Goal: Communication & Community: Answer question/provide support

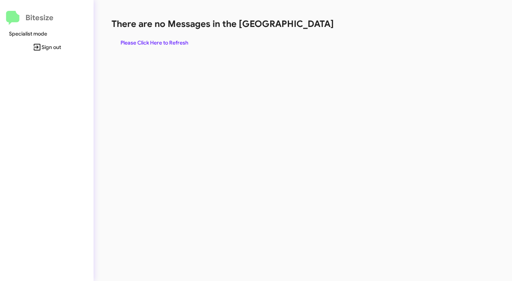
click at [180, 38] on div "There are no Messages in the Queue Please Click Here to Refresh" at bounding box center [268, 33] width 313 height 31
click at [180, 39] on span "Please Click Here to Refresh" at bounding box center [155, 42] width 68 height 13
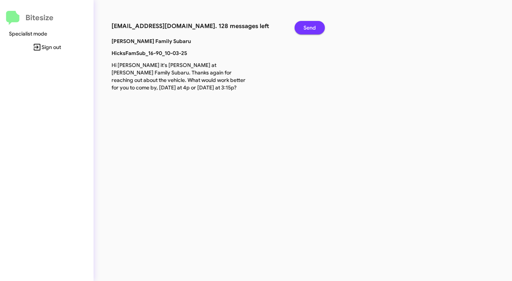
click at [312, 23] on span "Send" at bounding box center [310, 27] width 12 height 13
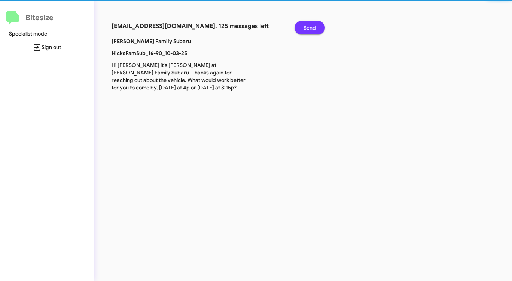
click at [312, 23] on span "Send" at bounding box center [310, 27] width 12 height 13
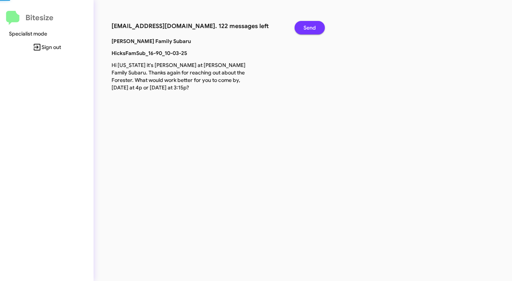
click at [312, 23] on span "Send" at bounding box center [310, 27] width 12 height 13
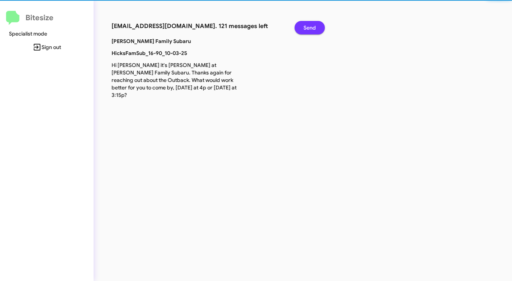
click at [312, 23] on span "Send" at bounding box center [310, 27] width 12 height 13
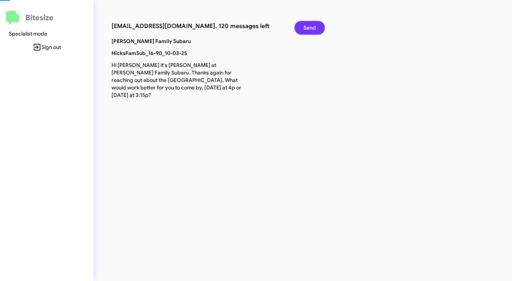
click at [312, 23] on span "Send" at bounding box center [310, 27] width 12 height 13
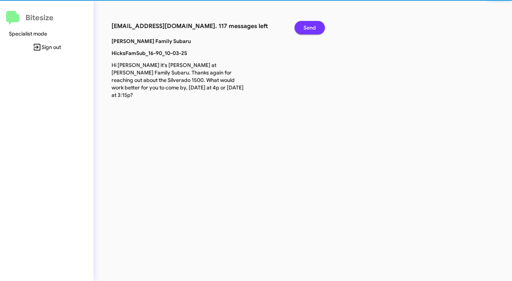
click at [312, 23] on span "Send" at bounding box center [310, 27] width 12 height 13
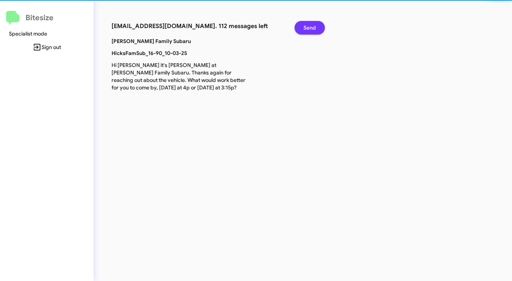
click at [312, 24] on span "Send" at bounding box center [310, 27] width 12 height 13
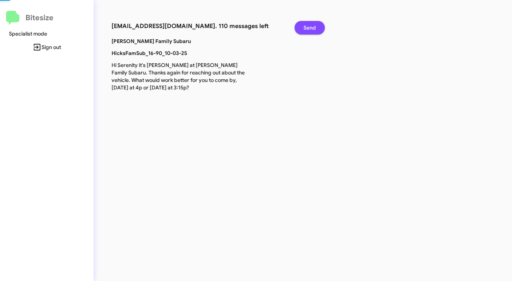
click at [312, 24] on span "Send" at bounding box center [310, 27] width 12 height 13
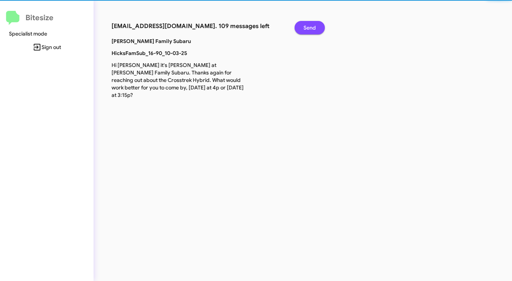
click at [312, 24] on span "Send" at bounding box center [310, 27] width 12 height 13
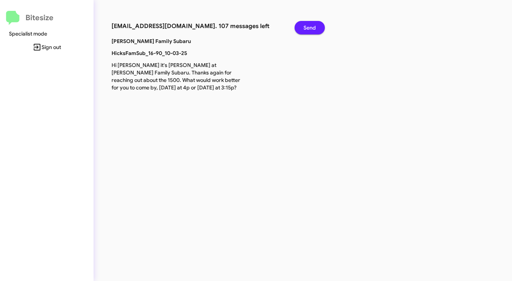
click at [312, 24] on span "Send" at bounding box center [310, 27] width 12 height 13
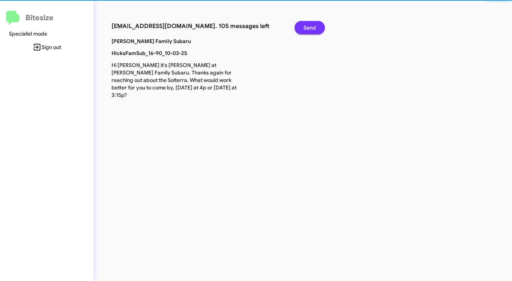
click at [311, 26] on span "Send" at bounding box center [310, 27] width 12 height 13
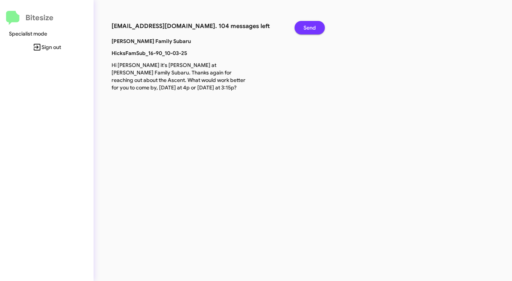
click at [311, 26] on span "Send" at bounding box center [310, 27] width 12 height 13
click at [311, 27] on span "Send" at bounding box center [310, 27] width 12 height 13
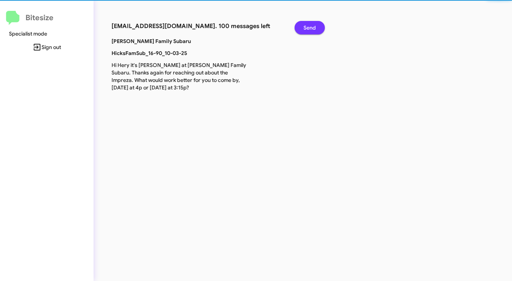
click at [311, 27] on span "Send" at bounding box center [310, 27] width 12 height 13
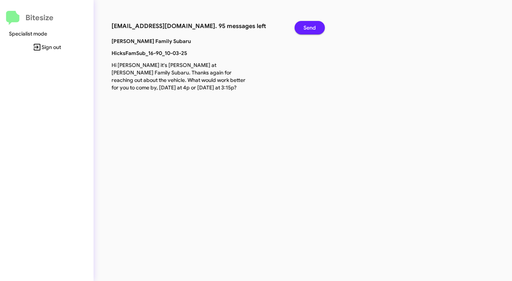
click at [311, 27] on span "Send" at bounding box center [310, 27] width 12 height 13
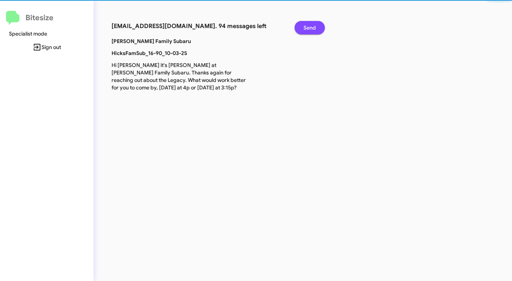
click at [311, 27] on span "Send" at bounding box center [310, 27] width 12 height 13
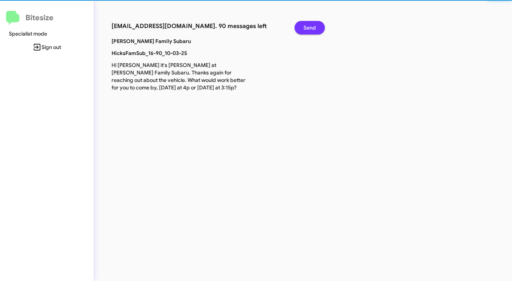
click at [311, 27] on span "Send" at bounding box center [310, 27] width 12 height 13
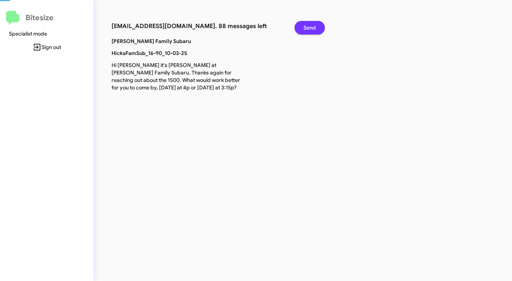
click at [311, 27] on span "Send" at bounding box center [310, 27] width 12 height 13
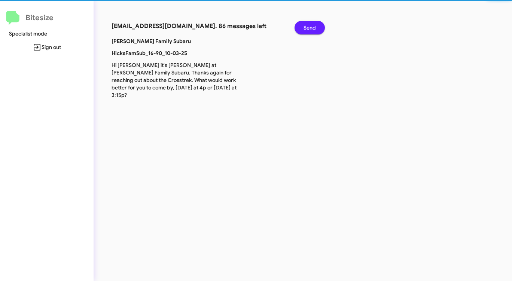
click at [310, 27] on span "Send" at bounding box center [310, 27] width 12 height 13
click at [310, 28] on span "Send" at bounding box center [310, 27] width 12 height 13
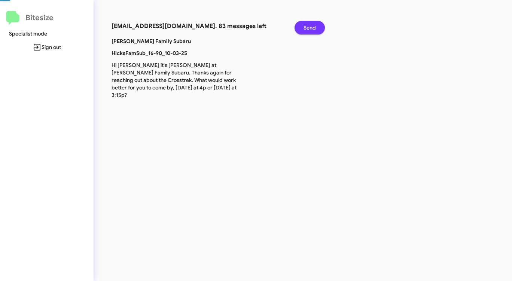
click at [310, 28] on span "Send" at bounding box center [310, 27] width 12 height 13
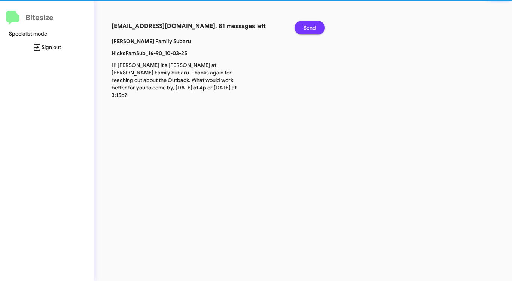
click at [310, 28] on span "Send" at bounding box center [310, 27] width 12 height 13
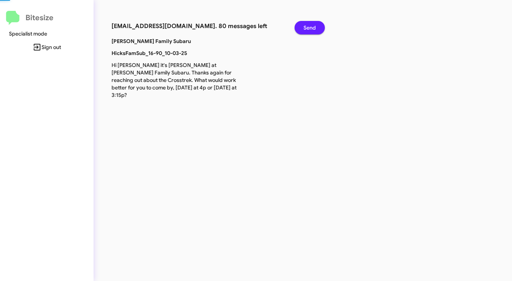
click at [310, 28] on span "Send" at bounding box center [310, 27] width 12 height 13
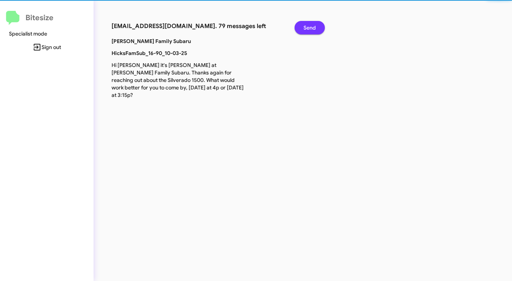
click at [310, 28] on span "Send" at bounding box center [310, 27] width 12 height 13
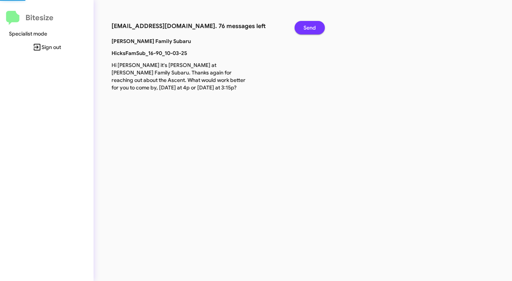
click at [310, 28] on span "Send" at bounding box center [310, 27] width 12 height 13
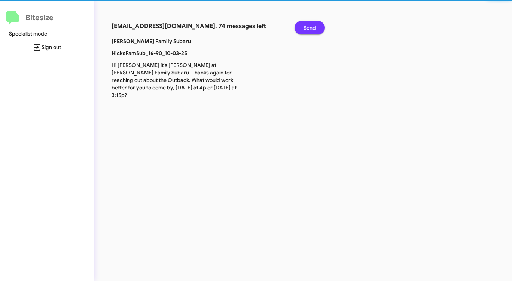
click at [310, 28] on span "Send" at bounding box center [310, 27] width 12 height 13
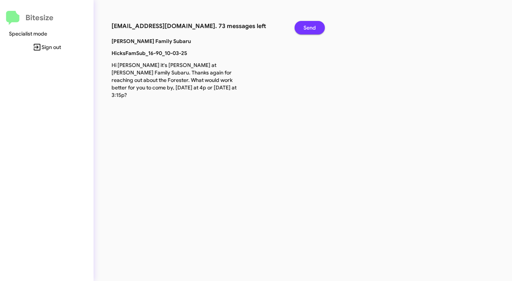
click at [310, 28] on span "Send" at bounding box center [310, 27] width 12 height 13
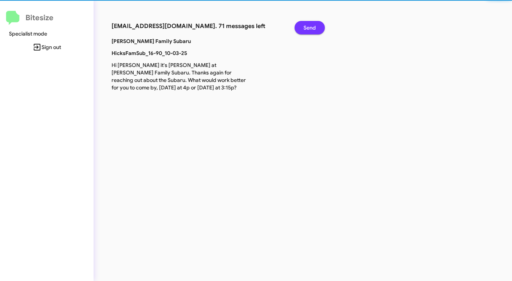
click at [310, 28] on span "Send" at bounding box center [310, 27] width 12 height 13
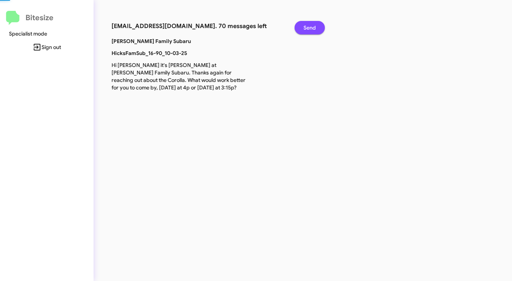
click at [310, 28] on span "Send" at bounding box center [310, 27] width 12 height 13
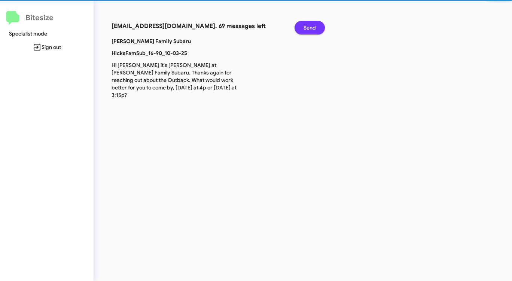
click at [310, 28] on span "Send" at bounding box center [310, 27] width 12 height 13
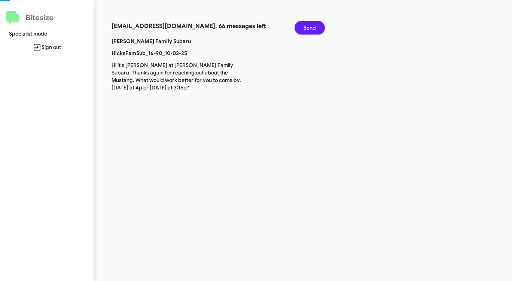
click at [310, 28] on span "Send" at bounding box center [310, 27] width 12 height 13
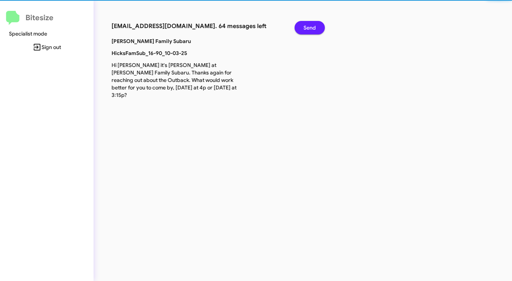
click at [310, 28] on span "Send" at bounding box center [310, 27] width 12 height 13
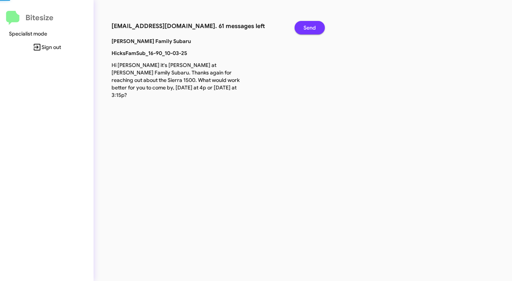
click at [310, 28] on span "Send" at bounding box center [310, 27] width 12 height 13
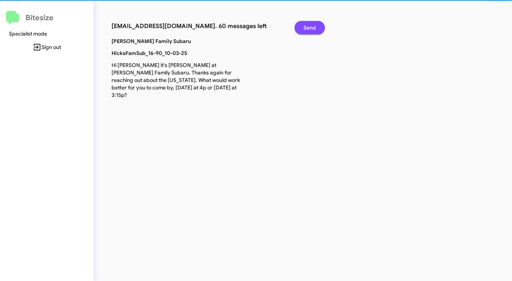
click at [310, 28] on span "Send" at bounding box center [310, 27] width 12 height 13
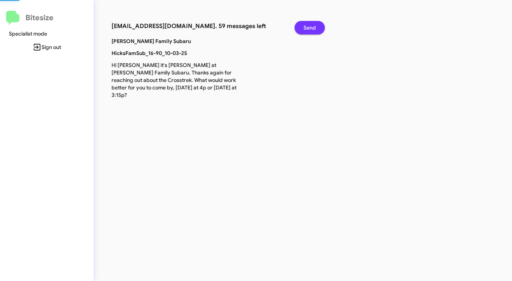
click at [310, 28] on span "Send" at bounding box center [310, 27] width 12 height 13
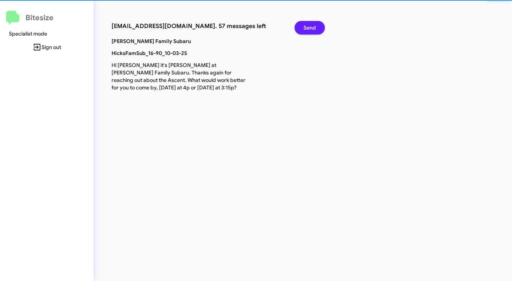
click at [310, 28] on span "Send" at bounding box center [310, 27] width 12 height 13
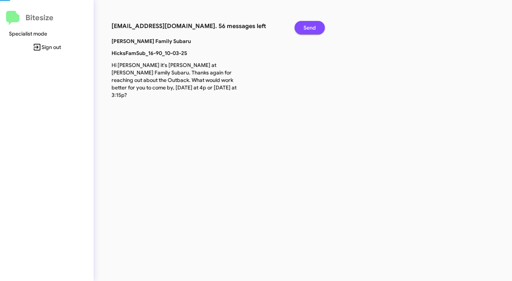
click at [310, 28] on span "Send" at bounding box center [310, 27] width 12 height 13
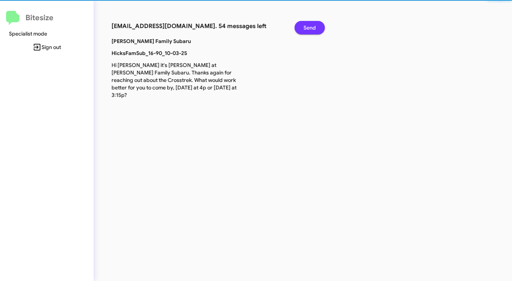
click at [310, 28] on span "Send" at bounding box center [310, 27] width 12 height 13
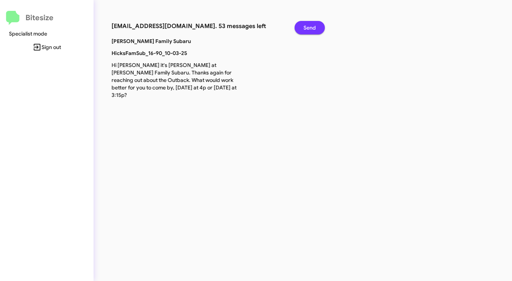
click at [310, 28] on span "Send" at bounding box center [310, 27] width 12 height 13
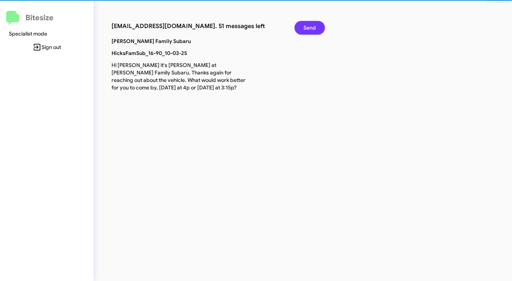
click at [310, 28] on span "Send" at bounding box center [310, 27] width 12 height 13
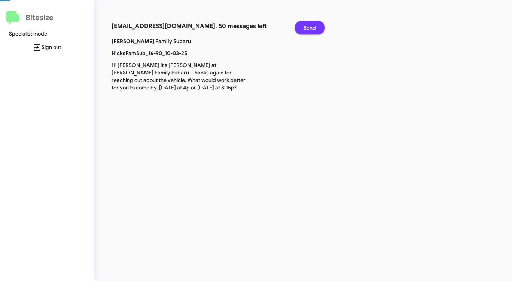
click at [310, 28] on span "Send" at bounding box center [310, 27] width 12 height 13
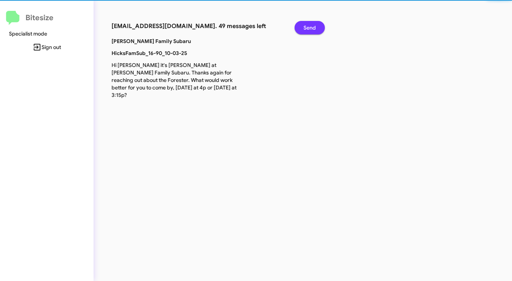
click at [310, 28] on span "Send" at bounding box center [310, 27] width 12 height 13
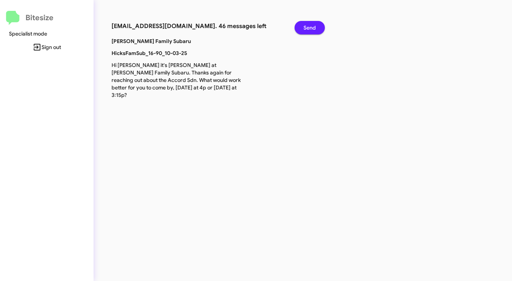
click at [310, 28] on span "Send" at bounding box center [310, 27] width 12 height 13
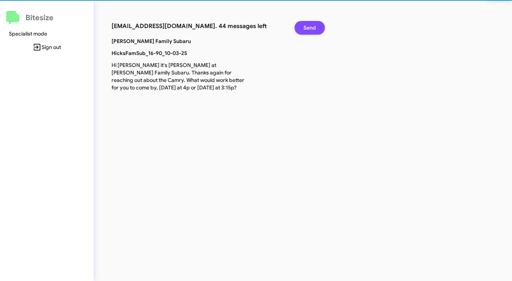
click at [310, 28] on span "Send" at bounding box center [310, 27] width 12 height 13
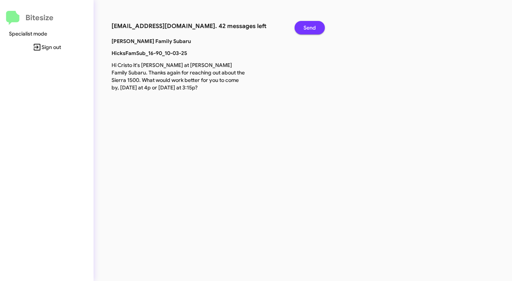
click at [310, 28] on span "Send" at bounding box center [310, 27] width 12 height 13
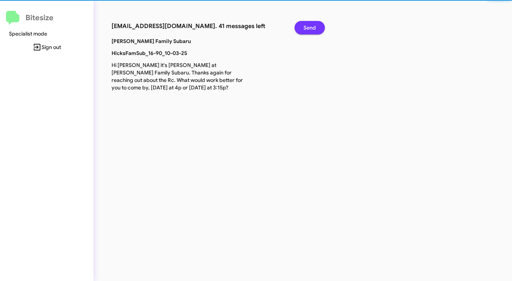
click at [310, 28] on span "Send" at bounding box center [310, 27] width 12 height 13
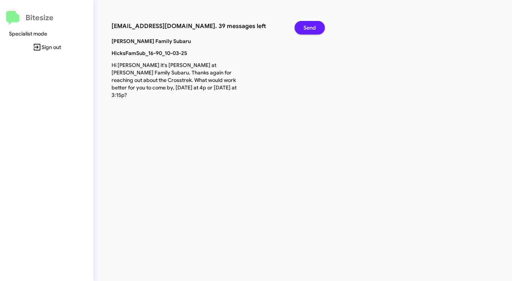
click at [310, 28] on span "Send" at bounding box center [310, 27] width 12 height 13
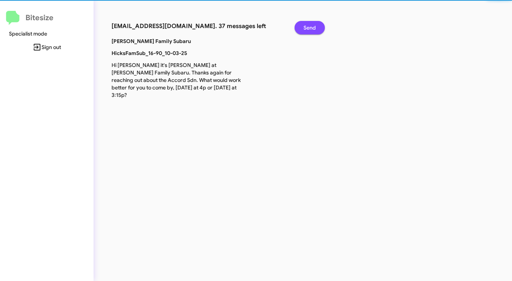
click at [310, 28] on span "Send" at bounding box center [310, 27] width 12 height 13
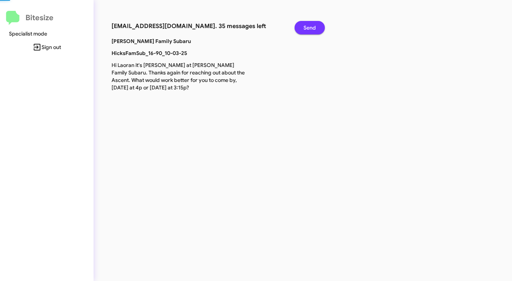
click at [310, 28] on span "Send" at bounding box center [310, 27] width 12 height 13
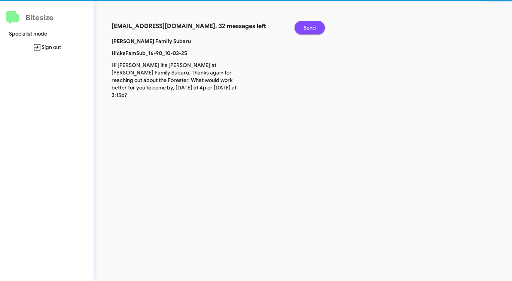
click at [310, 28] on span "Send" at bounding box center [310, 27] width 12 height 13
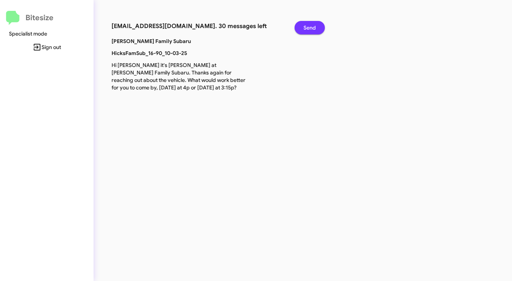
click at [310, 28] on span "Send" at bounding box center [310, 27] width 12 height 13
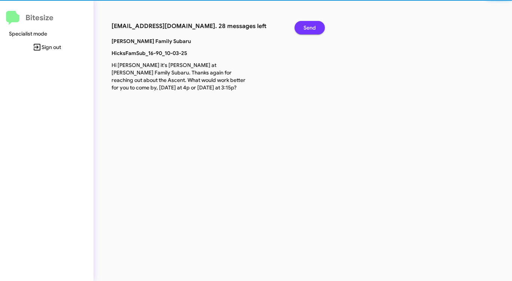
click at [310, 28] on span "Send" at bounding box center [310, 27] width 12 height 13
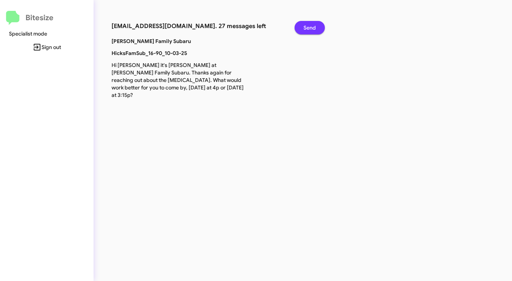
click at [310, 28] on span "Send" at bounding box center [310, 27] width 12 height 13
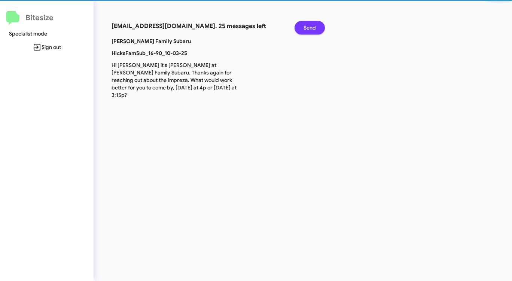
click at [310, 28] on span "Send" at bounding box center [310, 27] width 12 height 13
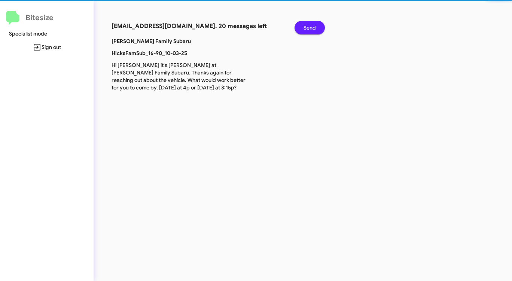
click at [310, 28] on span "Send" at bounding box center [310, 27] width 12 height 13
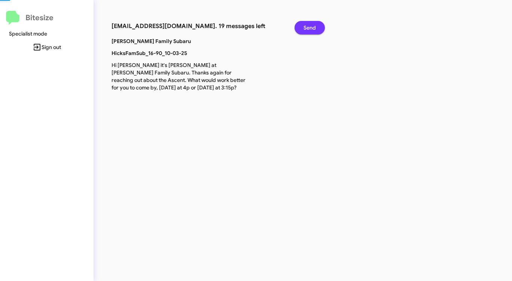
click at [310, 28] on span "Send" at bounding box center [310, 27] width 12 height 13
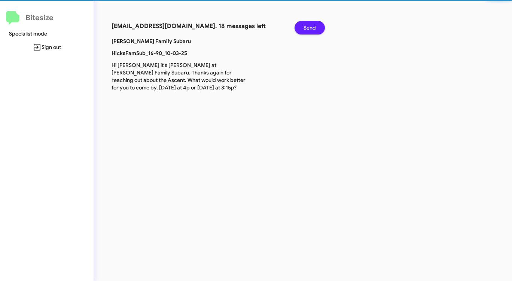
click at [310, 28] on span "Send" at bounding box center [310, 27] width 12 height 13
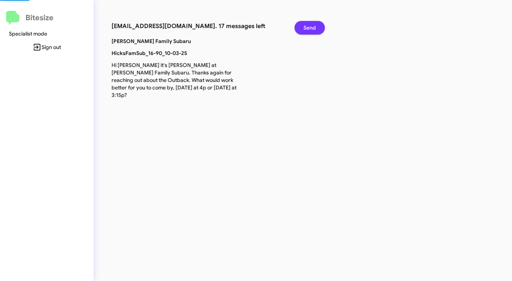
click at [310, 28] on span "Send" at bounding box center [310, 27] width 12 height 13
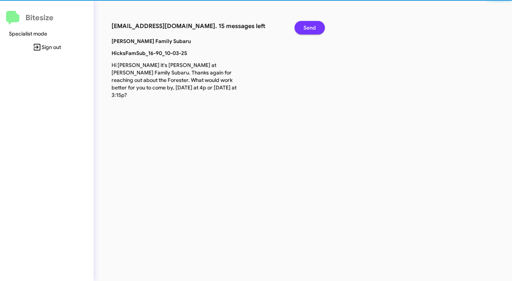
click at [310, 28] on span "Send" at bounding box center [310, 27] width 12 height 13
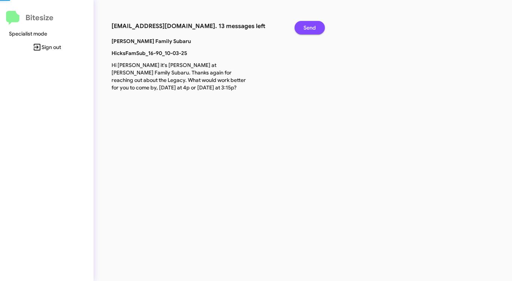
click at [310, 28] on span "Send" at bounding box center [310, 27] width 12 height 13
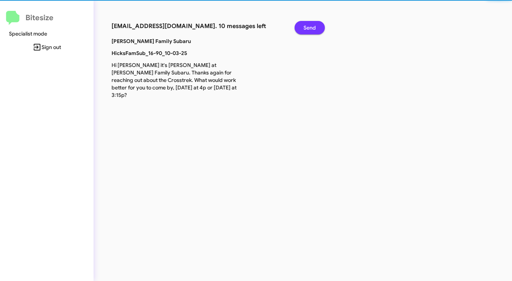
click at [310, 28] on span "Send" at bounding box center [310, 27] width 12 height 13
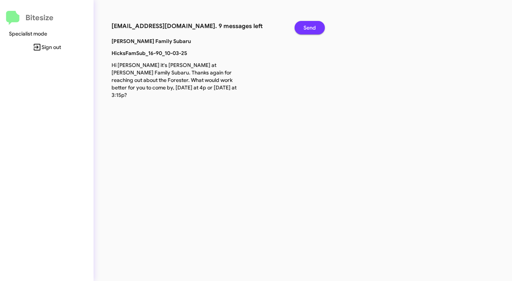
click at [310, 28] on span "Send" at bounding box center [310, 27] width 12 height 13
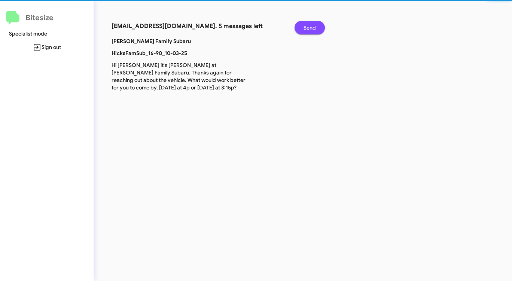
click at [310, 28] on span "Send" at bounding box center [310, 27] width 12 height 13
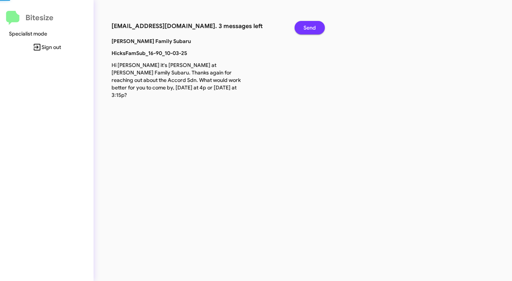
click at [310, 28] on span "Send" at bounding box center [310, 27] width 12 height 13
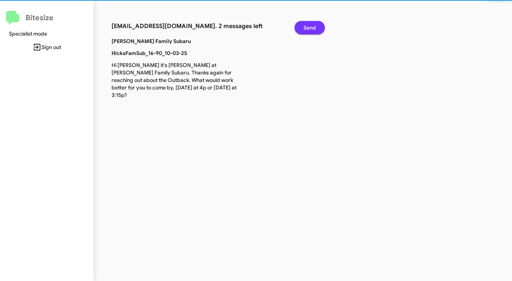
click at [310, 28] on span "Send" at bounding box center [310, 27] width 12 height 13
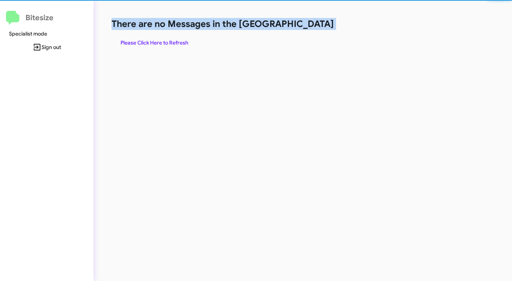
click at [310, 28] on h1 "There are no Messages in the [GEOGRAPHIC_DATA]" at bounding box center [268, 24] width 313 height 12
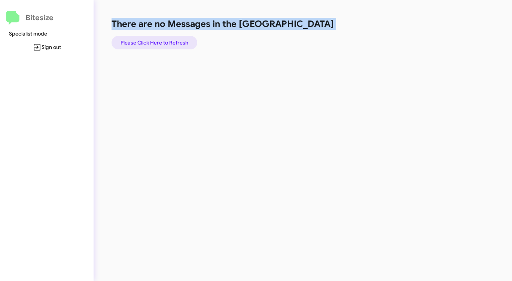
click at [174, 44] on span "Please Click Here to Refresh" at bounding box center [155, 42] width 68 height 13
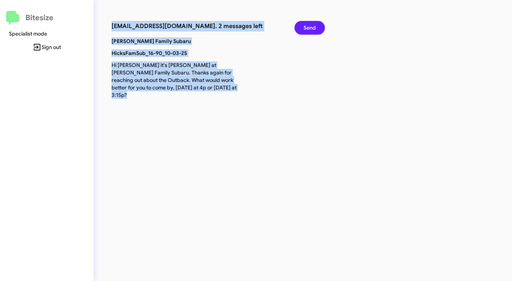
click at [308, 28] on span "Send" at bounding box center [310, 27] width 12 height 13
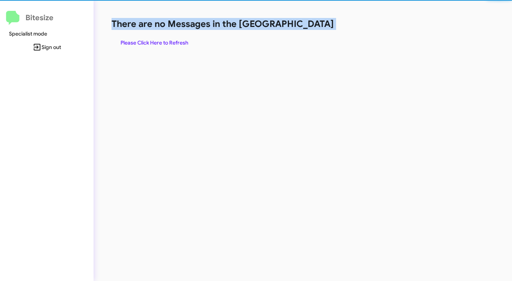
click at [308, 28] on h1 "There are no Messages in the [GEOGRAPHIC_DATA]" at bounding box center [268, 24] width 313 height 12
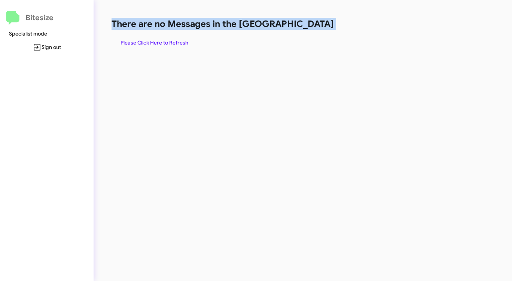
click at [142, 40] on span "Please Click Here to Refresh" at bounding box center [155, 42] width 68 height 13
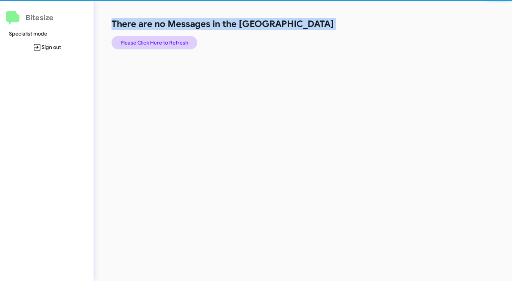
click at [142, 40] on span "Please Click Here to Refresh" at bounding box center [155, 42] width 68 height 13
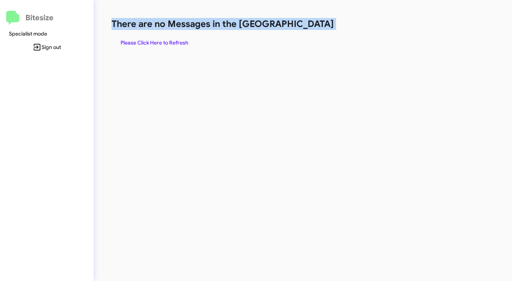
click at [141, 39] on span "Please Click Here to Refresh" at bounding box center [155, 42] width 68 height 13
click at [248, 54] on div "There are no Messages in the Queue Please Click Here to Refresh" at bounding box center [268, 140] width 349 height 281
click at [173, 41] on span "Please Click Here to Refresh" at bounding box center [155, 42] width 68 height 13
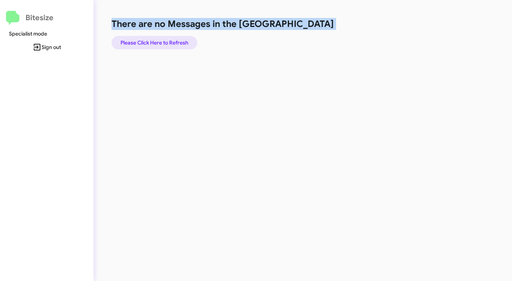
click at [173, 41] on span "Please Click Here to Refresh" at bounding box center [155, 42] width 68 height 13
click at [163, 43] on span "Please Click Here to Refresh" at bounding box center [155, 42] width 68 height 13
click at [163, 44] on span "Please Click Here to Refresh" at bounding box center [155, 42] width 68 height 13
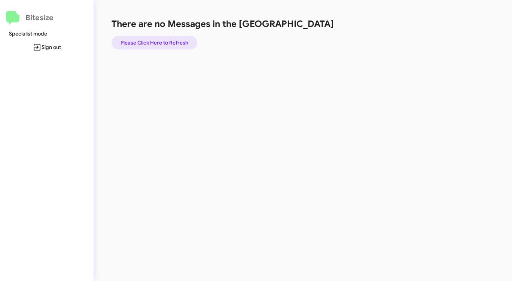
click at [169, 40] on span "Please Click Here to Refresh" at bounding box center [155, 42] width 68 height 13
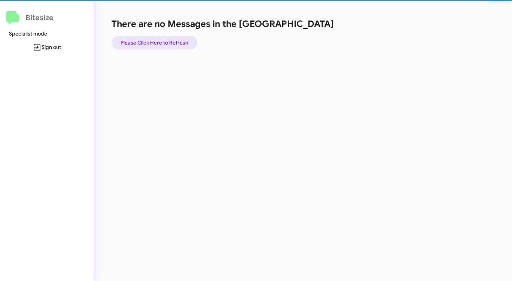
click at [169, 40] on span "Please Click Here to Refresh" at bounding box center [155, 42] width 68 height 13
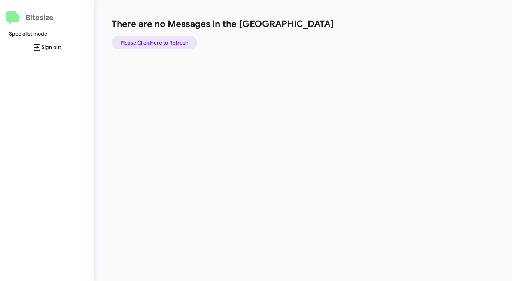
click at [171, 39] on span "Please Click Here to Refresh" at bounding box center [155, 42] width 68 height 13
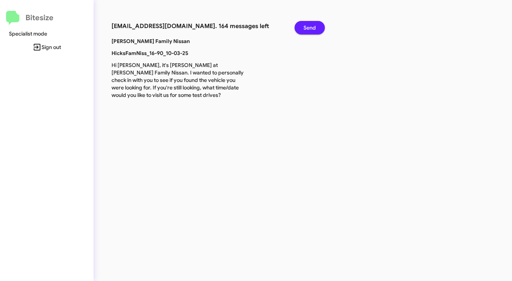
click at [306, 26] on span "Send" at bounding box center [310, 27] width 12 height 13
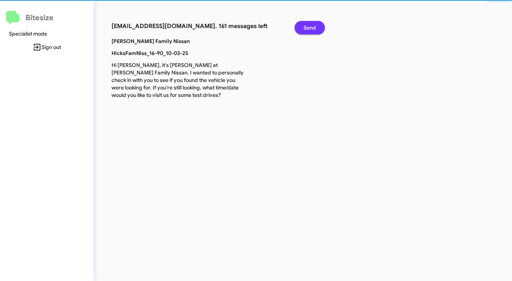
click at [306, 26] on span "Send" at bounding box center [310, 27] width 12 height 13
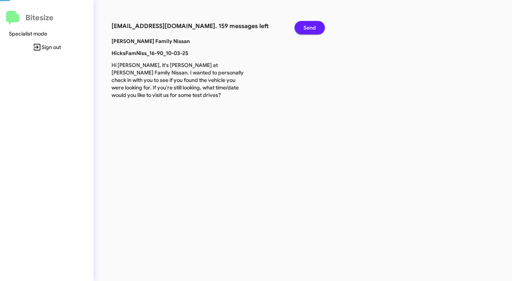
click at [306, 26] on span "Send" at bounding box center [310, 27] width 12 height 13
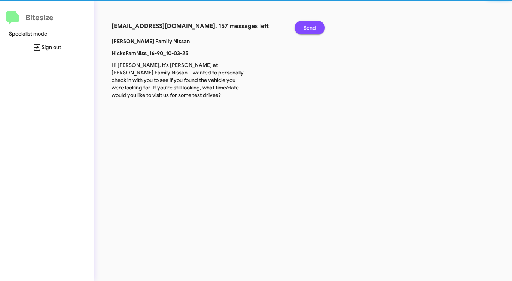
click at [306, 26] on span "Send" at bounding box center [310, 27] width 12 height 13
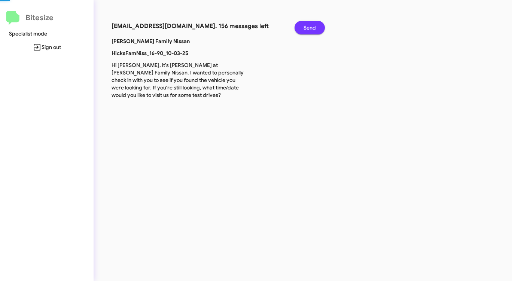
click at [306, 26] on span "Send" at bounding box center [310, 27] width 12 height 13
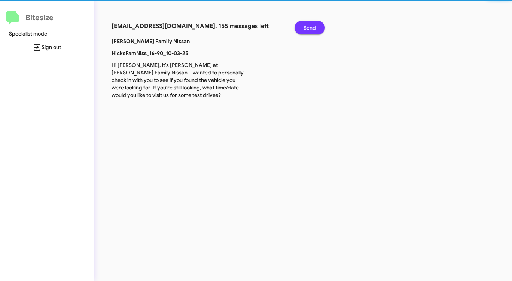
click at [306, 26] on span "Send" at bounding box center [310, 27] width 12 height 13
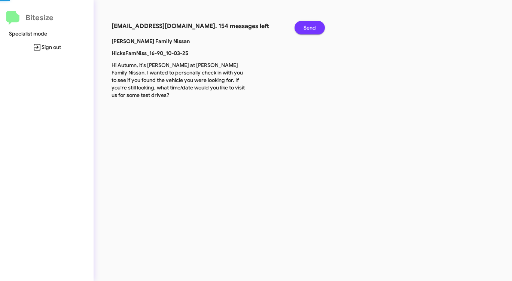
click at [306, 26] on span "Send" at bounding box center [310, 27] width 12 height 13
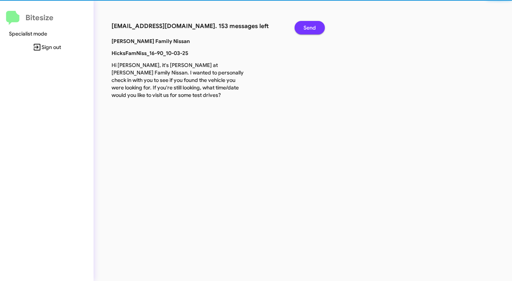
click at [306, 26] on span "Send" at bounding box center [310, 27] width 12 height 13
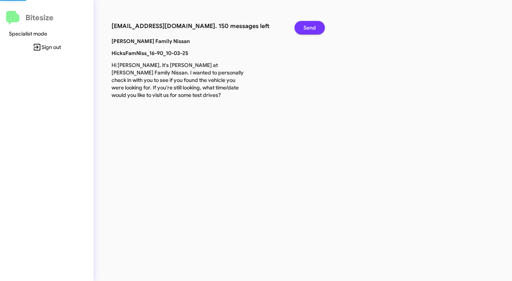
click at [306, 26] on span "Send" at bounding box center [310, 27] width 12 height 13
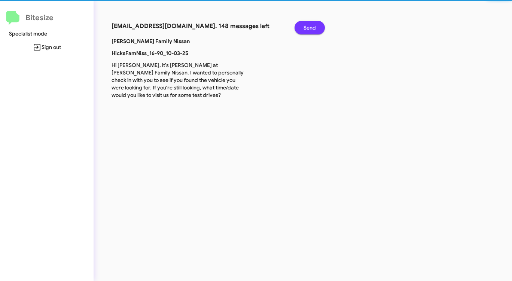
click at [306, 26] on span "Send" at bounding box center [310, 27] width 12 height 13
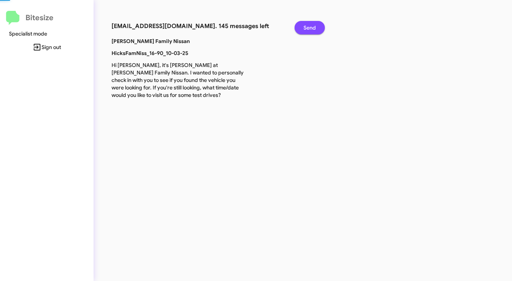
click at [306, 26] on span "Send" at bounding box center [310, 27] width 12 height 13
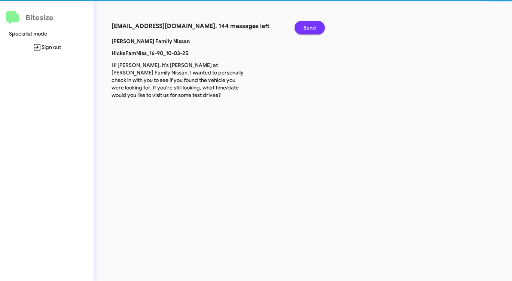
click at [306, 26] on span "Send" at bounding box center [310, 27] width 12 height 13
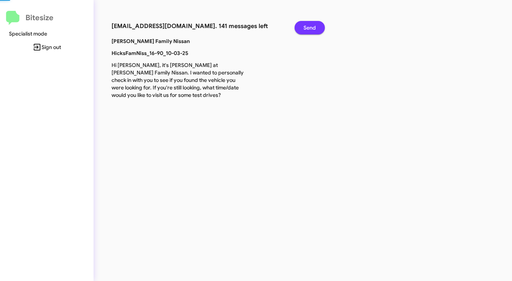
click at [306, 26] on span "Send" at bounding box center [310, 27] width 12 height 13
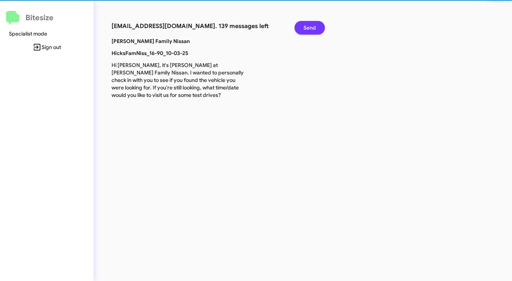
click at [306, 26] on span "Send" at bounding box center [310, 27] width 12 height 13
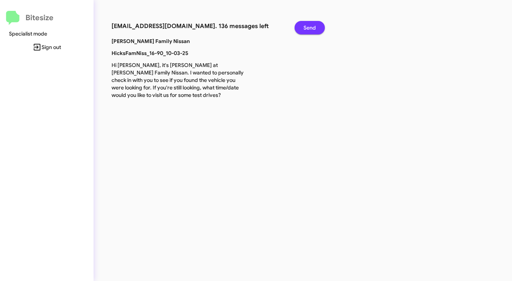
click at [306, 26] on span "Send" at bounding box center [310, 27] width 12 height 13
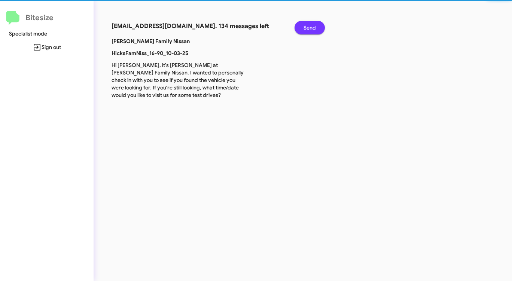
click at [306, 26] on span "Send" at bounding box center [310, 27] width 12 height 13
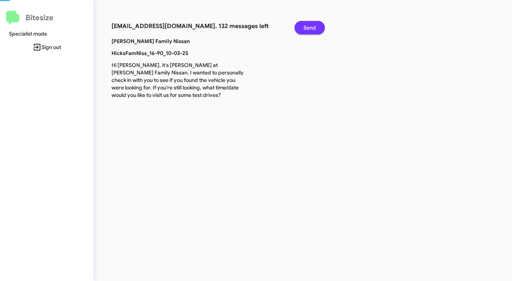
click at [306, 26] on span "Send" at bounding box center [310, 27] width 12 height 13
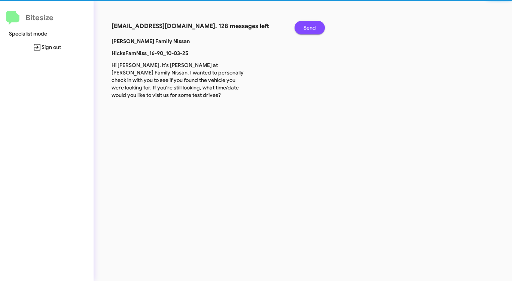
click at [306, 26] on span "Send" at bounding box center [310, 27] width 12 height 13
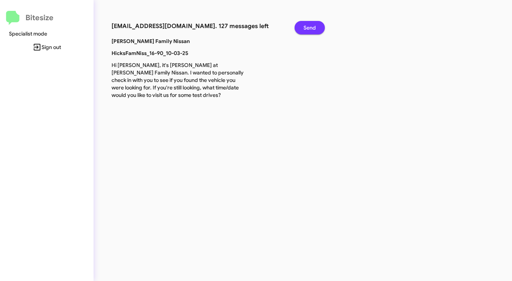
click at [306, 26] on span "Send" at bounding box center [310, 27] width 12 height 13
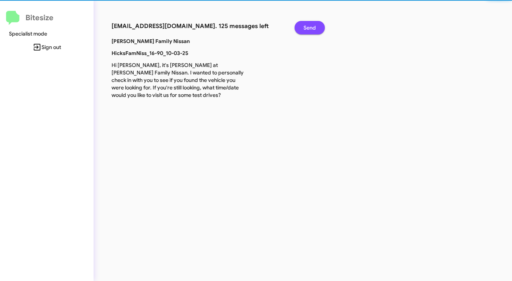
click at [306, 26] on span "Send" at bounding box center [310, 27] width 12 height 13
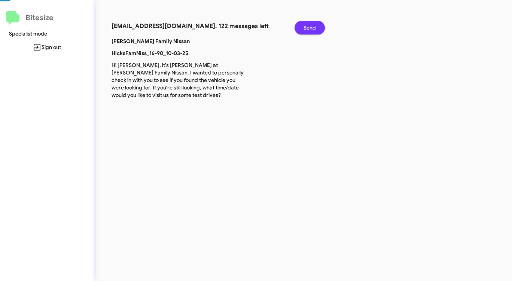
click at [306, 26] on span "Send" at bounding box center [310, 27] width 12 height 13
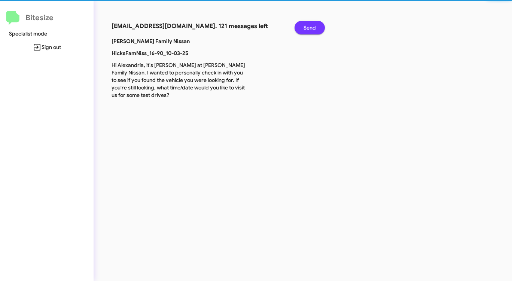
click at [306, 26] on span "Send" at bounding box center [310, 27] width 12 height 13
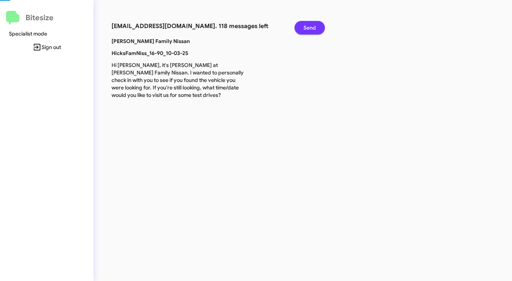
click at [306, 26] on span "Send" at bounding box center [310, 27] width 12 height 13
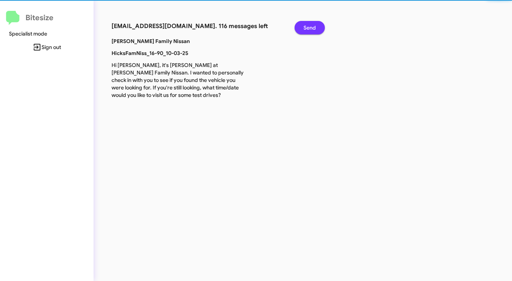
click at [306, 26] on span "Send" at bounding box center [310, 27] width 12 height 13
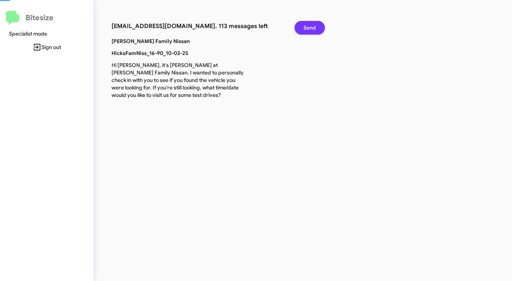
click at [306, 26] on span "Send" at bounding box center [310, 27] width 12 height 13
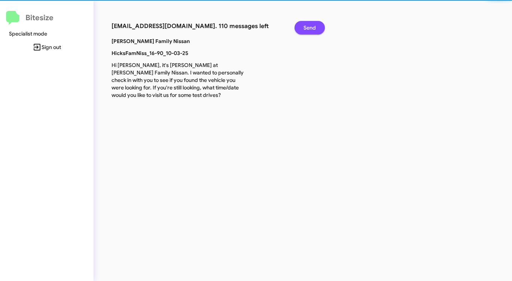
click at [306, 26] on span "Send" at bounding box center [310, 27] width 12 height 13
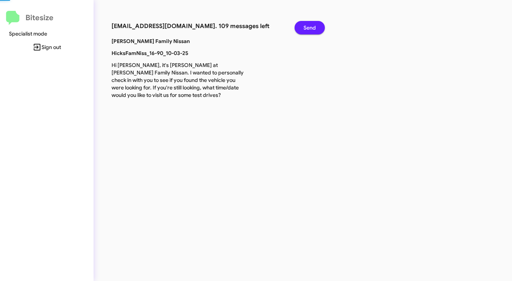
click at [306, 26] on span "Send" at bounding box center [310, 27] width 12 height 13
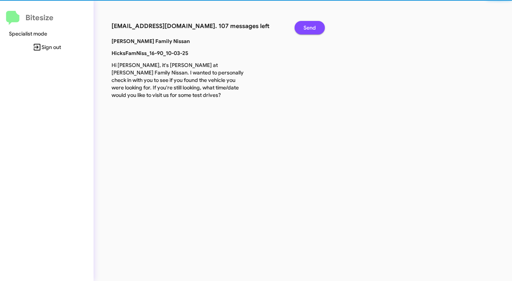
click at [306, 26] on span "Send" at bounding box center [310, 27] width 12 height 13
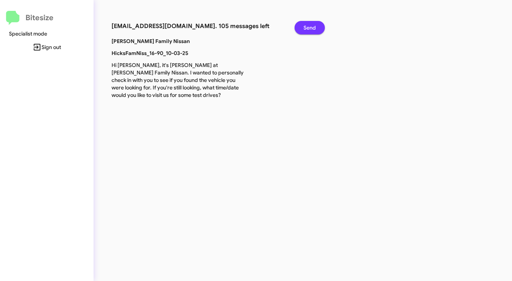
click at [306, 26] on span "Send" at bounding box center [310, 27] width 12 height 13
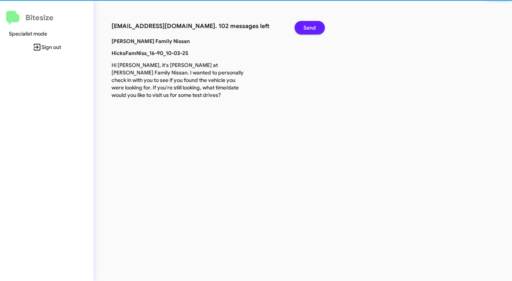
click at [306, 26] on span "Send" at bounding box center [310, 27] width 12 height 13
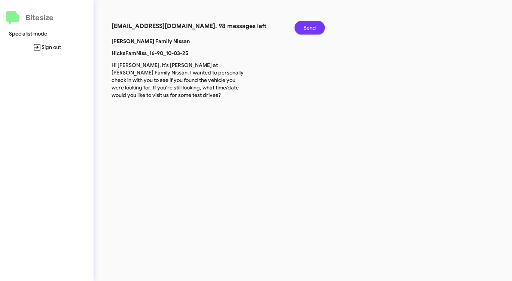
click at [306, 26] on span "Send" at bounding box center [310, 27] width 12 height 13
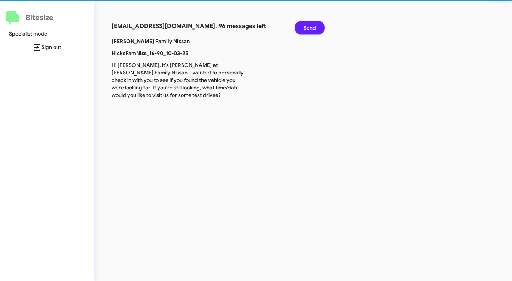
click at [306, 26] on span "Send" at bounding box center [310, 27] width 12 height 13
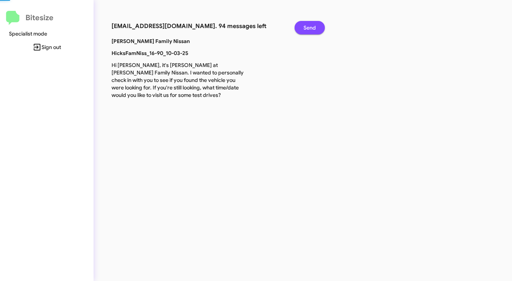
click at [306, 26] on span "Send" at bounding box center [310, 27] width 12 height 13
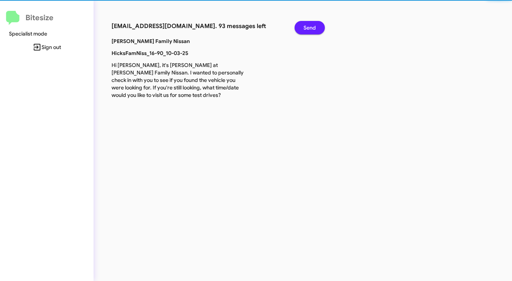
click at [306, 26] on span "Send" at bounding box center [310, 27] width 12 height 13
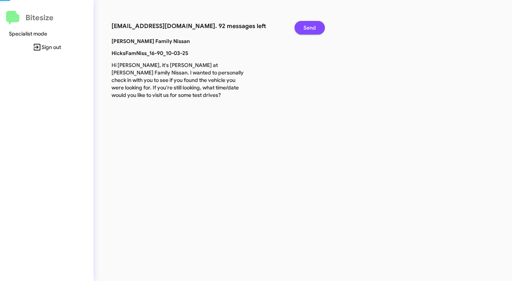
click at [306, 26] on span "Send" at bounding box center [310, 27] width 12 height 13
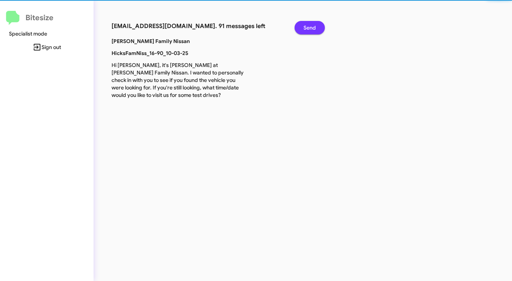
click at [306, 26] on span "Send" at bounding box center [310, 27] width 12 height 13
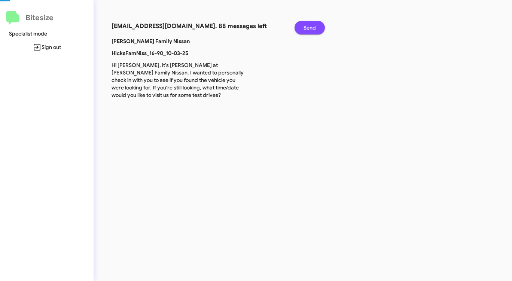
click at [306, 26] on span "Send" at bounding box center [310, 27] width 12 height 13
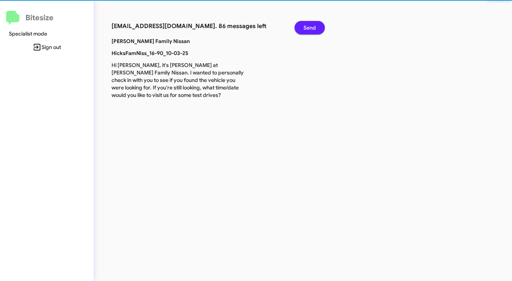
click at [306, 26] on span "Send" at bounding box center [310, 27] width 12 height 13
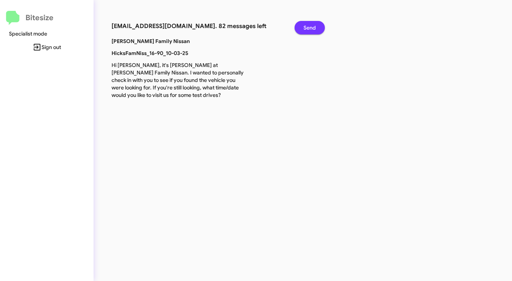
click at [306, 26] on span "Send" at bounding box center [310, 27] width 12 height 13
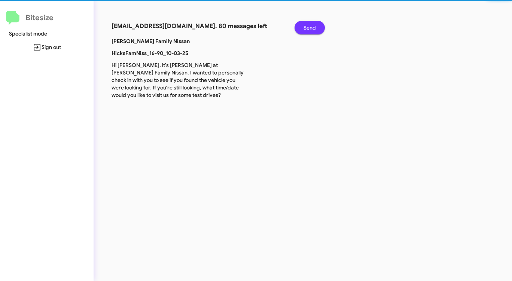
click at [306, 26] on span "Send" at bounding box center [310, 27] width 12 height 13
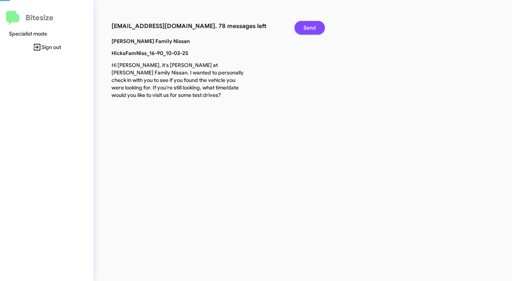
click at [306, 26] on span "Send" at bounding box center [310, 27] width 12 height 13
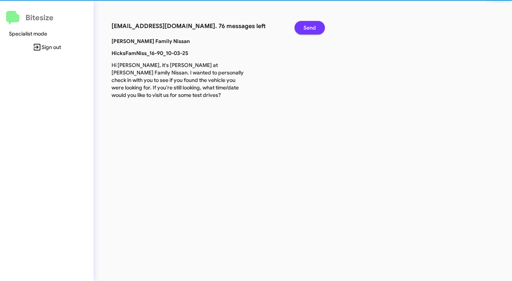
click at [306, 26] on span "Send" at bounding box center [310, 27] width 12 height 13
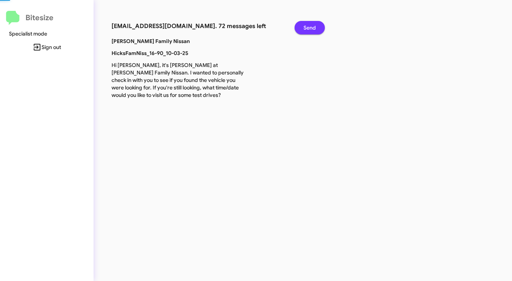
click at [306, 26] on span "Send" at bounding box center [310, 27] width 12 height 13
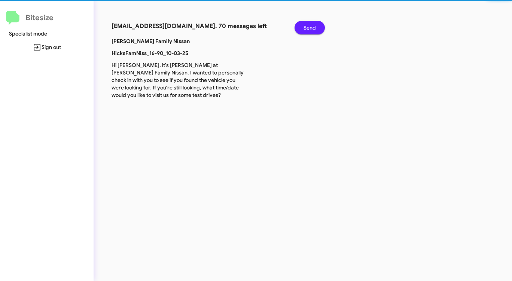
click at [306, 26] on span "Send" at bounding box center [310, 27] width 12 height 13
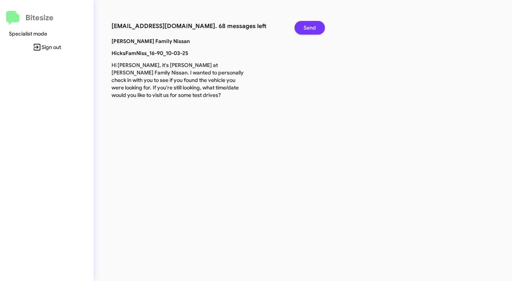
click at [306, 26] on span "Send" at bounding box center [310, 27] width 12 height 13
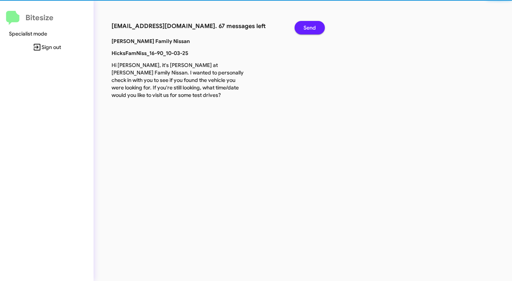
click at [306, 26] on span "Send" at bounding box center [310, 27] width 12 height 13
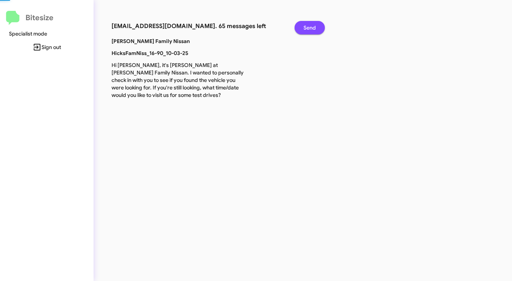
click at [306, 26] on span "Send" at bounding box center [310, 27] width 12 height 13
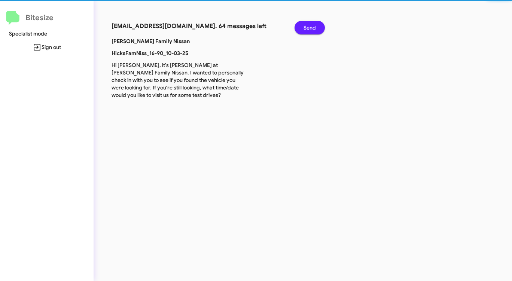
click at [306, 26] on span "Send" at bounding box center [310, 27] width 12 height 13
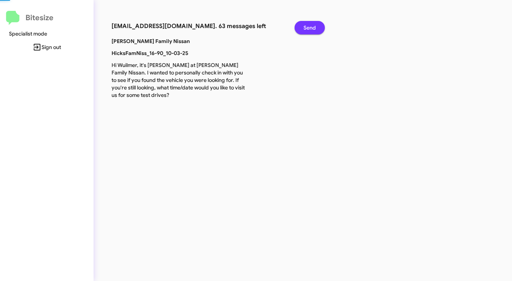
click at [306, 26] on span "Send" at bounding box center [310, 27] width 12 height 13
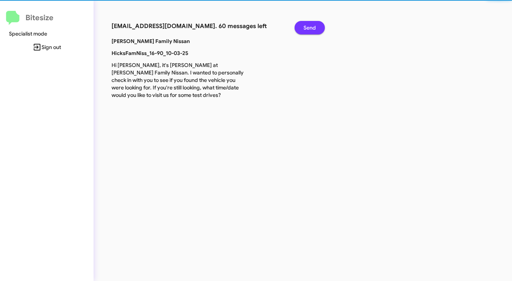
click at [306, 26] on span "Send" at bounding box center [310, 27] width 12 height 13
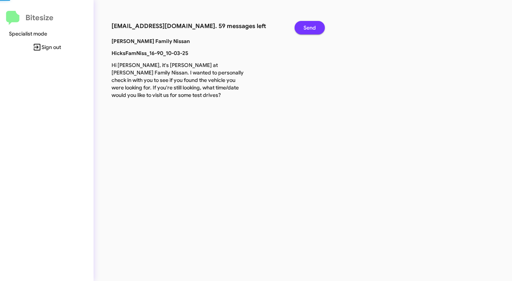
click at [306, 26] on span "Send" at bounding box center [310, 27] width 12 height 13
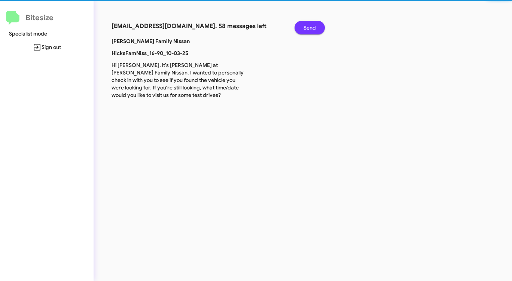
click at [306, 26] on span "Send" at bounding box center [310, 27] width 12 height 13
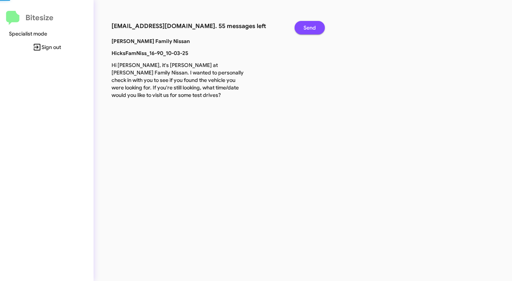
click at [306, 26] on span "Send" at bounding box center [310, 27] width 12 height 13
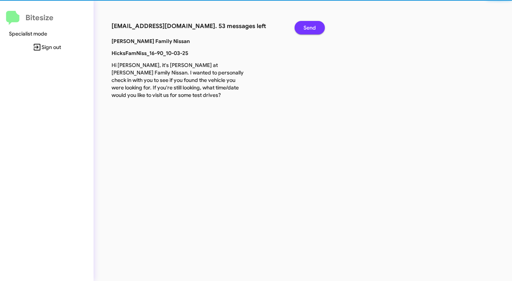
click at [306, 26] on span "Send" at bounding box center [310, 27] width 12 height 13
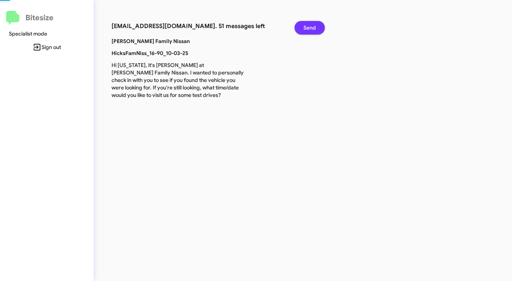
click at [306, 26] on span "Send" at bounding box center [310, 27] width 12 height 13
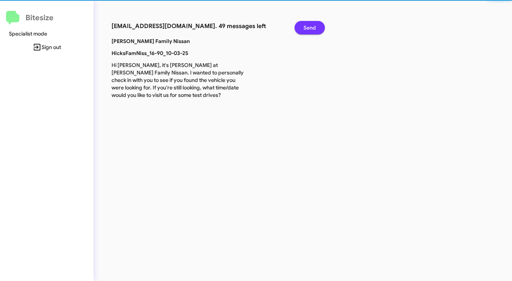
click at [306, 26] on span "Send" at bounding box center [310, 27] width 12 height 13
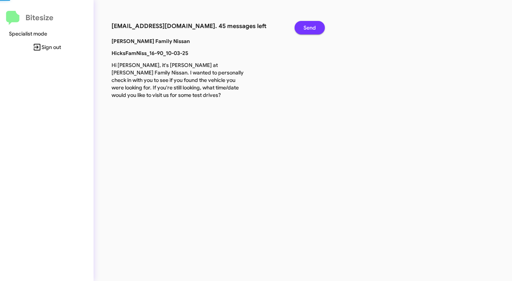
click at [306, 26] on span "Send" at bounding box center [310, 27] width 12 height 13
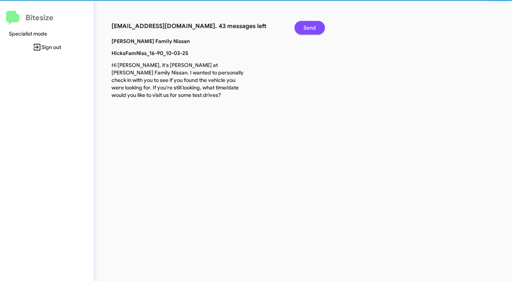
click at [306, 26] on span "Send" at bounding box center [310, 27] width 12 height 13
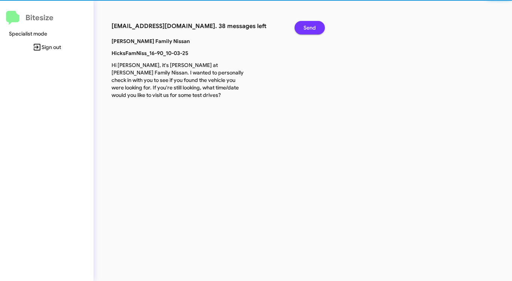
click at [306, 26] on span "Send" at bounding box center [310, 27] width 12 height 13
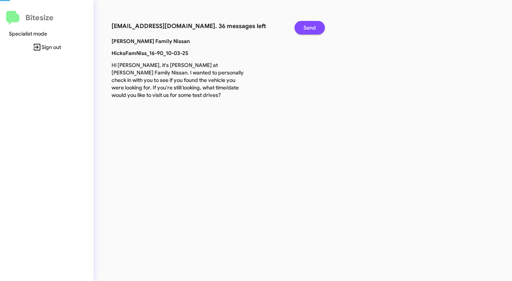
click at [306, 26] on span "Send" at bounding box center [310, 27] width 12 height 13
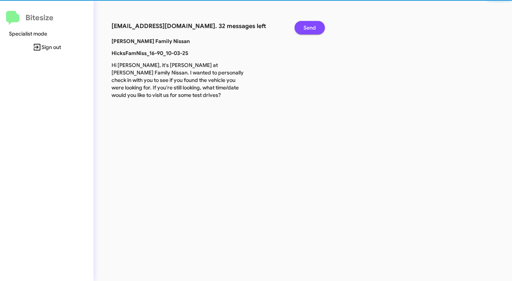
click at [306, 26] on span "Send" at bounding box center [310, 27] width 12 height 13
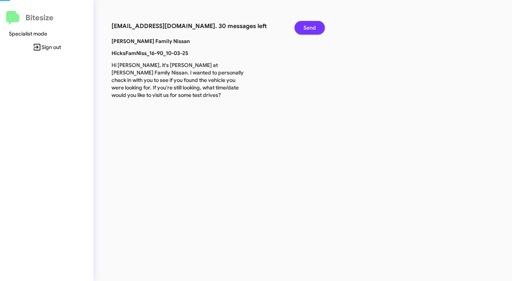
click at [306, 26] on span "Send" at bounding box center [310, 27] width 12 height 13
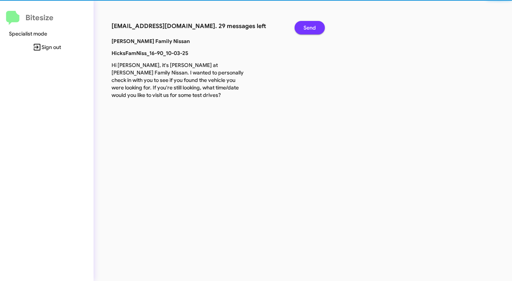
click at [306, 26] on span "Send" at bounding box center [310, 27] width 12 height 13
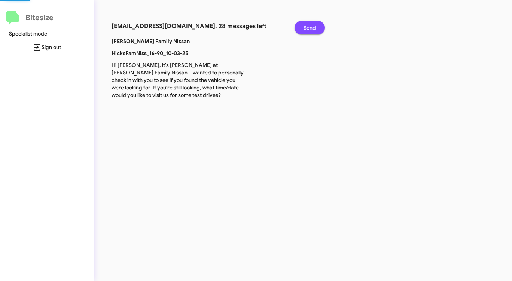
click at [306, 26] on span "Send" at bounding box center [310, 27] width 12 height 13
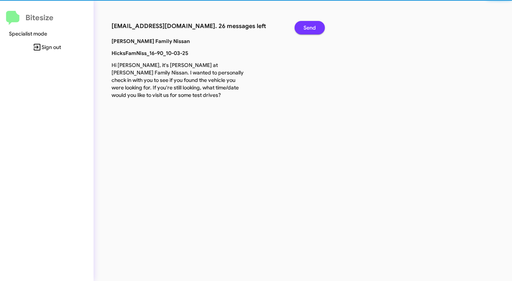
click at [306, 26] on span "Send" at bounding box center [310, 27] width 12 height 13
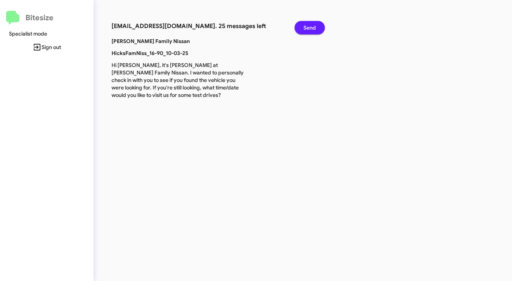
click at [306, 26] on span "Send" at bounding box center [310, 27] width 12 height 13
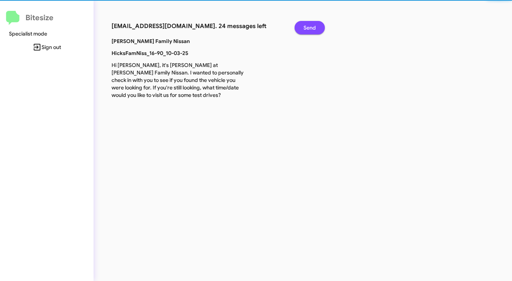
click at [306, 26] on span "Send" at bounding box center [310, 27] width 12 height 13
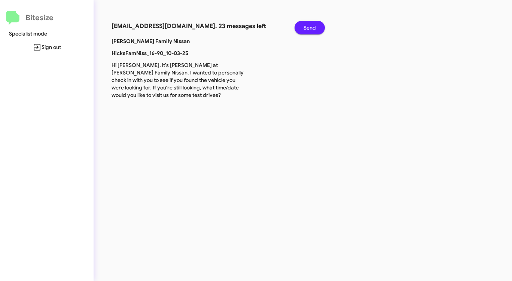
click at [306, 26] on span "Send" at bounding box center [310, 27] width 12 height 13
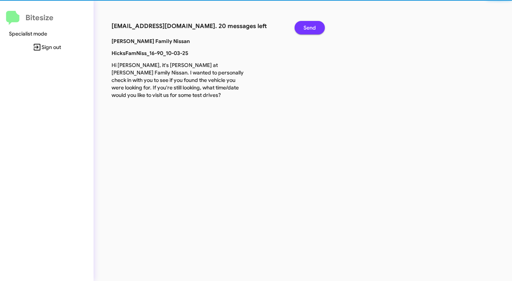
click at [306, 26] on span "Send" at bounding box center [310, 27] width 12 height 13
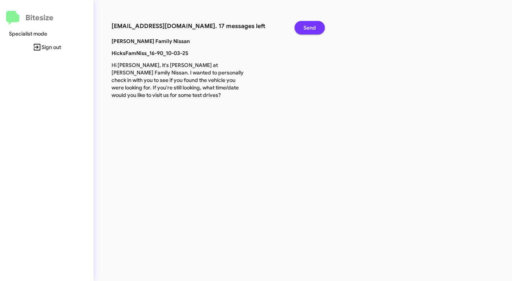
click at [306, 26] on span "Send" at bounding box center [310, 27] width 12 height 13
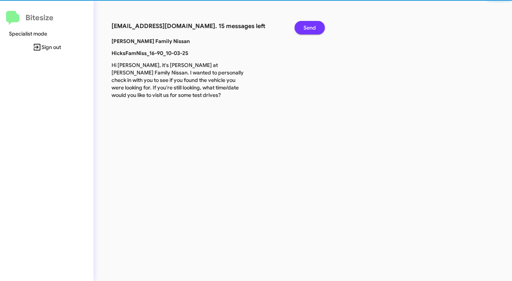
click at [306, 26] on span "Send" at bounding box center [310, 27] width 12 height 13
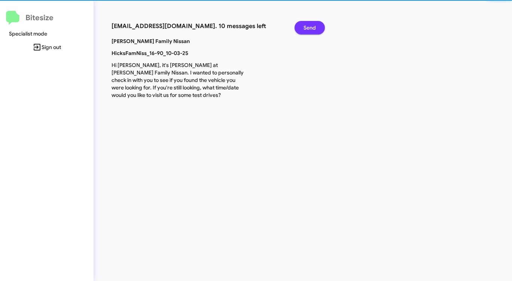
click at [306, 26] on span "Send" at bounding box center [310, 27] width 12 height 13
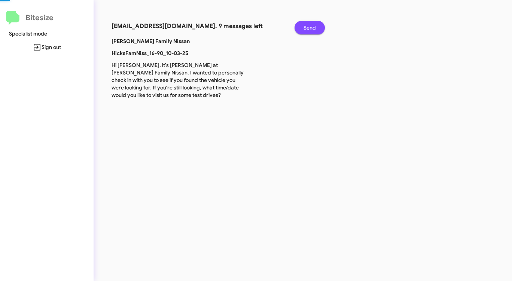
click at [306, 26] on span "Send" at bounding box center [310, 27] width 12 height 13
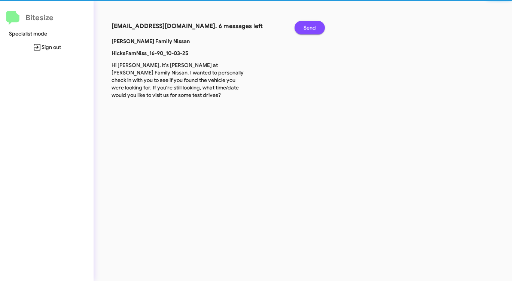
click at [306, 26] on span "Send" at bounding box center [310, 27] width 12 height 13
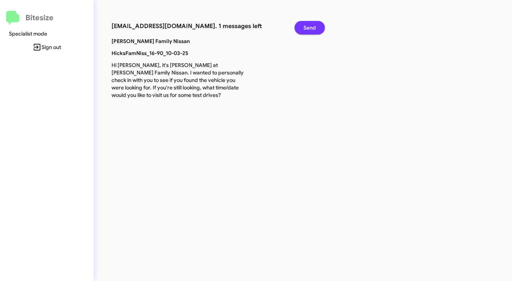
click at [306, 26] on span "Send" at bounding box center [310, 27] width 12 height 13
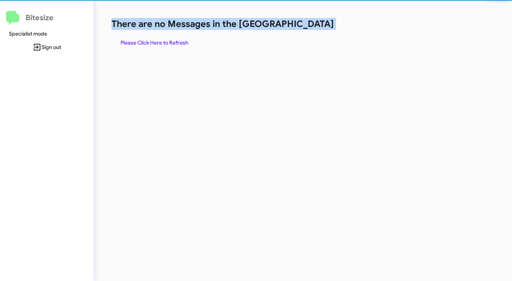
click at [306, 26] on h1 "There are no Messages in the [GEOGRAPHIC_DATA]" at bounding box center [268, 24] width 313 height 12
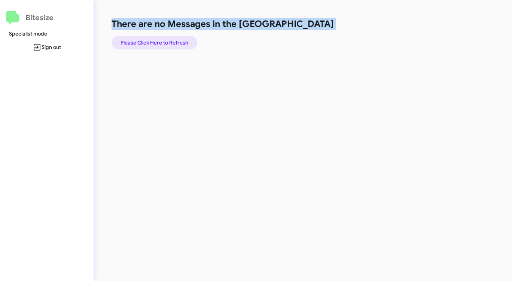
click at [165, 44] on span "Please Click Here to Refresh" at bounding box center [155, 42] width 68 height 13
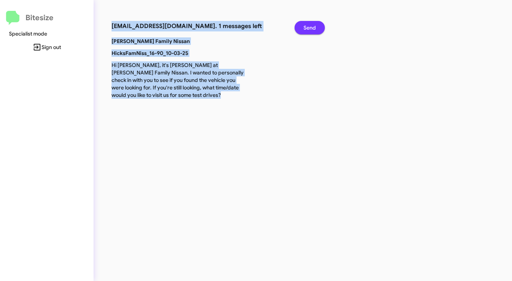
click at [304, 27] on span "Send" at bounding box center [310, 27] width 12 height 13
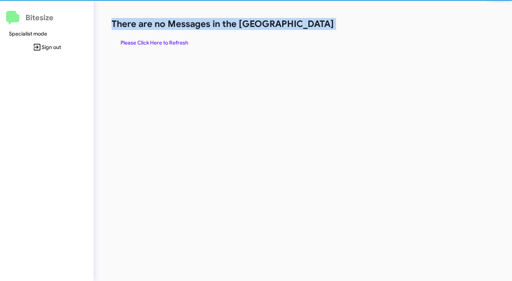
click at [304, 27] on h1 "There are no Messages in the [GEOGRAPHIC_DATA]" at bounding box center [268, 24] width 313 height 12
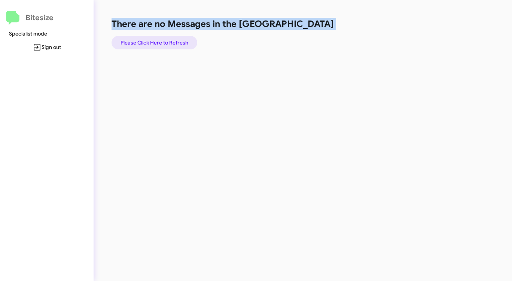
click at [155, 40] on span "Please Click Here to Refresh" at bounding box center [155, 42] width 68 height 13
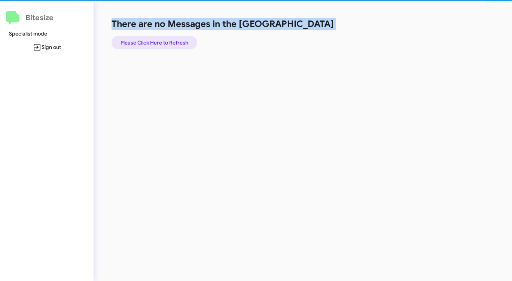
click at [155, 40] on span "Please Click Here to Refresh" at bounding box center [155, 42] width 68 height 13
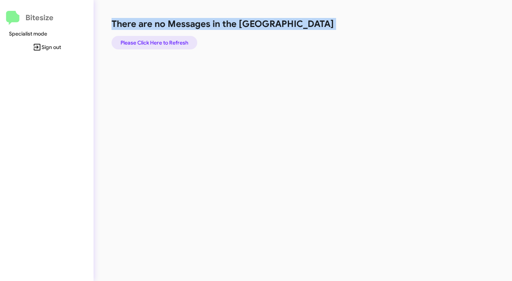
click at [156, 40] on span "Please Click Here to Refresh" at bounding box center [155, 42] width 68 height 13
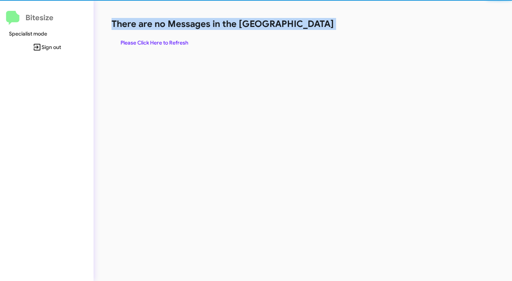
click at [156, 40] on span "Please Click Here to Refresh" at bounding box center [155, 42] width 68 height 13
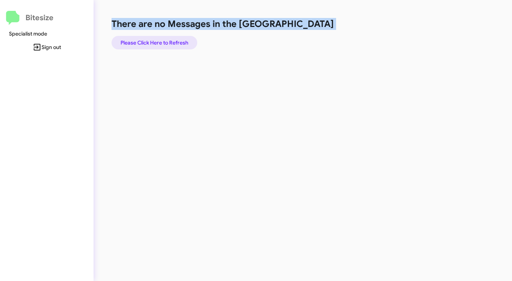
click at [156, 40] on span "Please Click Here to Refresh" at bounding box center [155, 42] width 68 height 13
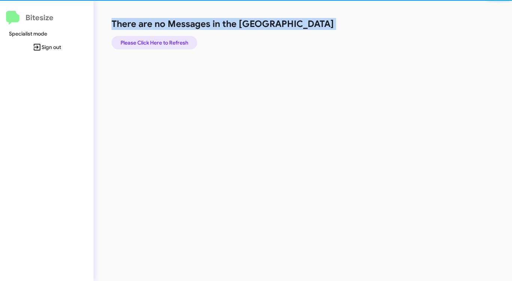
click at [156, 40] on span "Please Click Here to Refresh" at bounding box center [155, 42] width 68 height 13
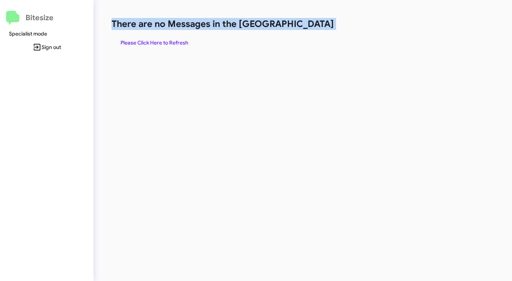
click at [156, 40] on span "Please Click Here to Refresh" at bounding box center [155, 42] width 68 height 13
click at [157, 40] on span "Please Click Here to Refresh" at bounding box center [155, 42] width 68 height 13
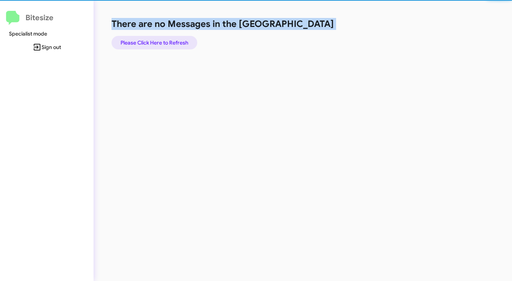
click at [158, 40] on span "Please Click Here to Refresh" at bounding box center [155, 42] width 68 height 13
